Goal: Task Accomplishment & Management: Manage account settings

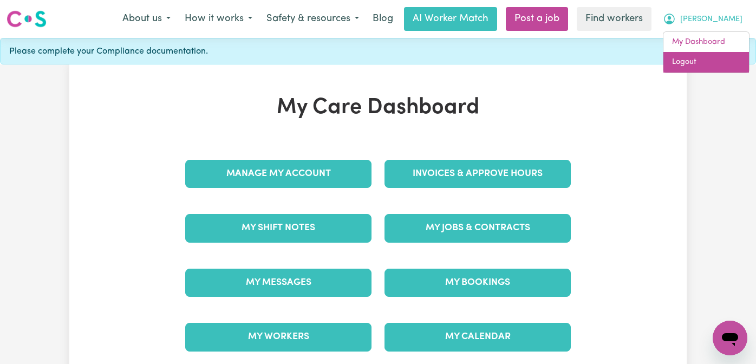
click at [697, 61] on link "Logout" at bounding box center [706, 62] width 86 height 21
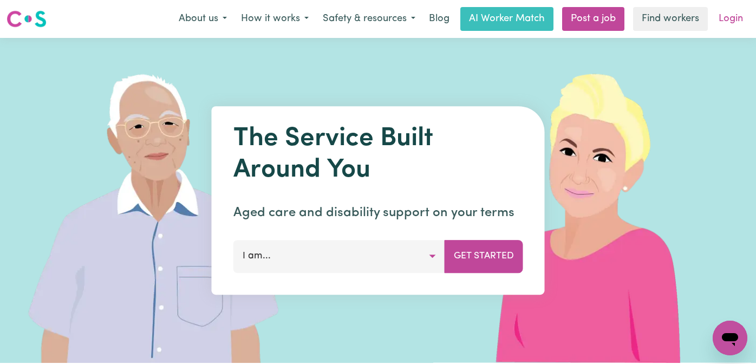
click at [729, 16] on link "Login" at bounding box center [730, 19] width 37 height 24
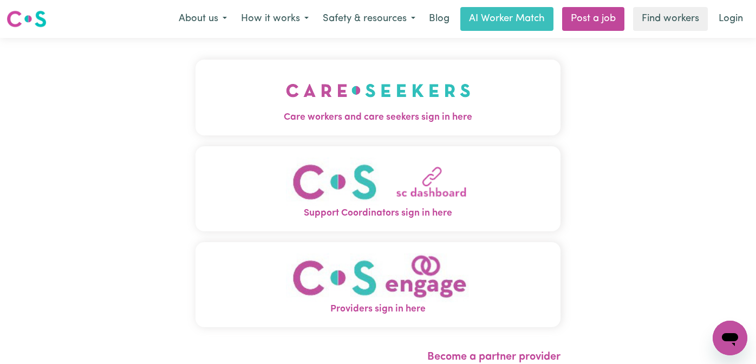
click at [362, 106] on img "Care workers and care seekers sign in here" at bounding box center [378, 90] width 185 height 40
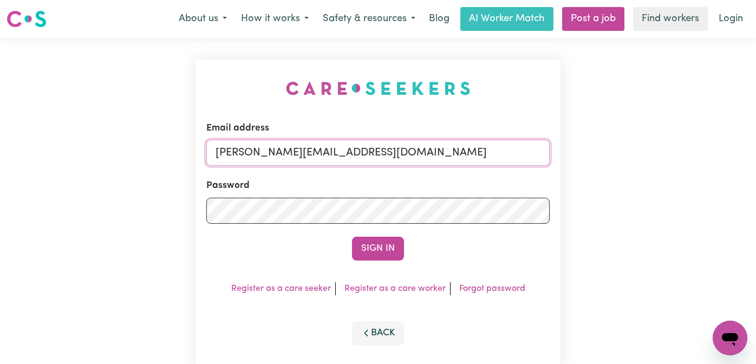
click at [449, 161] on input "[PERSON_NAME][EMAIL_ADDRESS][DOMAIN_NAME]" at bounding box center [377, 153] width 343 height 26
drag, startPoint x: 479, startPoint y: 159, endPoint x: 271, endPoint y: 158, distance: 208.4
click at [271, 158] on input "[EMAIL_ADDRESS][DOMAIN_NAME]" at bounding box center [377, 153] width 343 height 26
type input "[EMAIL_ADDRESS][DOMAIN_NAME]"
click at [352, 237] on button "Sign In" at bounding box center [378, 249] width 52 height 24
